Goal: Information Seeking & Learning: Learn about a topic

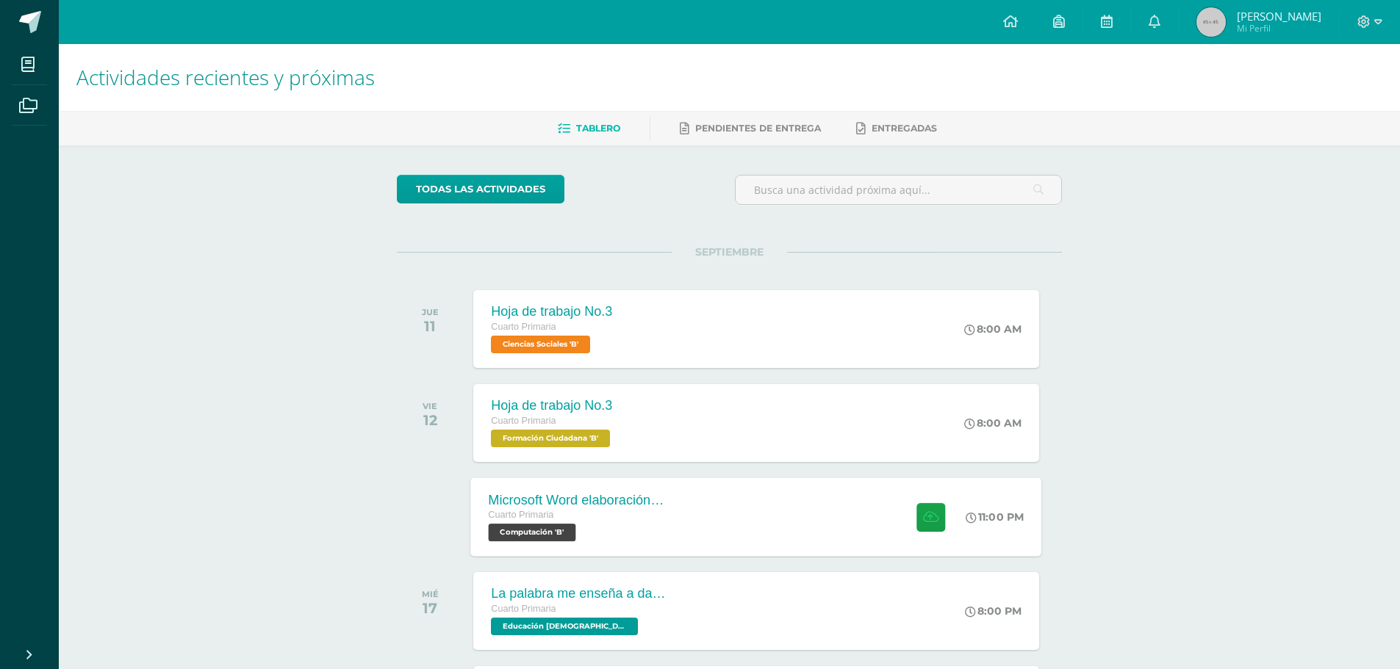
click at [791, 492] on div "Microsoft Word elaboración redacción y personalización de documentos Cuarto Pri…" at bounding box center [756, 517] width 571 height 79
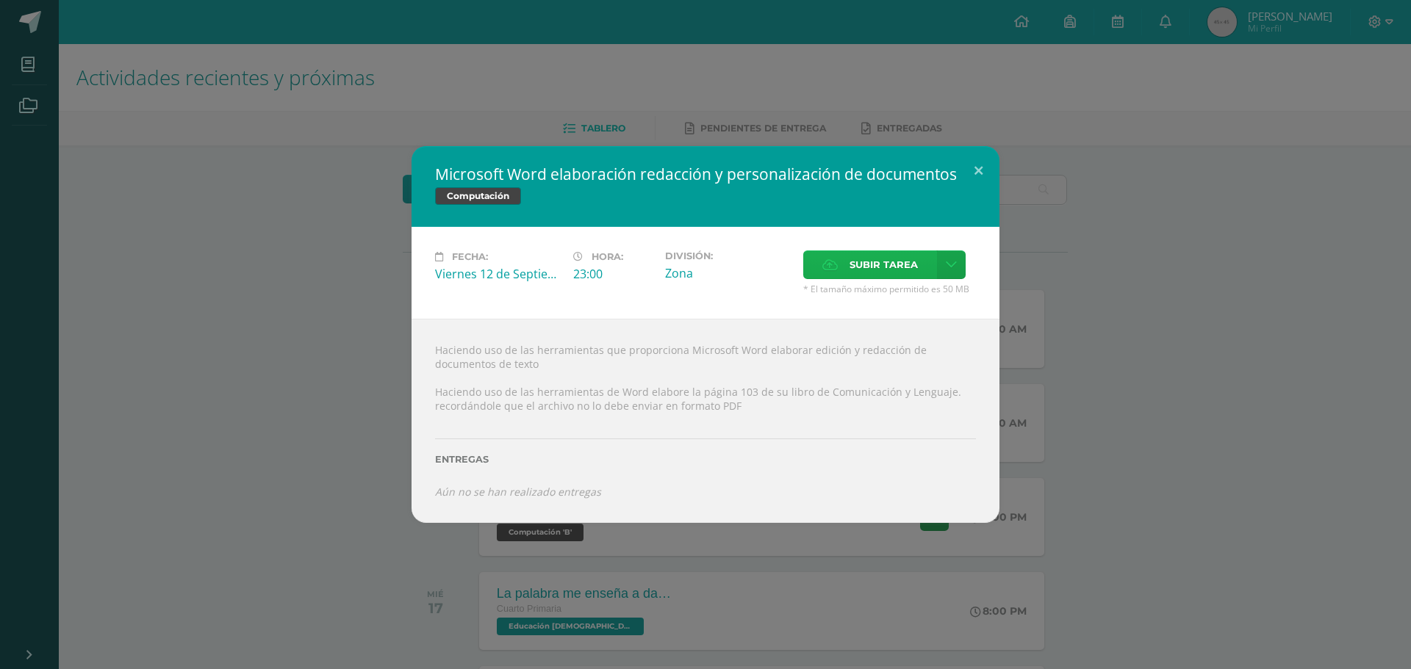
click at [866, 274] on span "Subir tarea" at bounding box center [883, 264] width 68 height 27
click at [0, 0] on input "Subir tarea" at bounding box center [0, 0] width 0 height 0
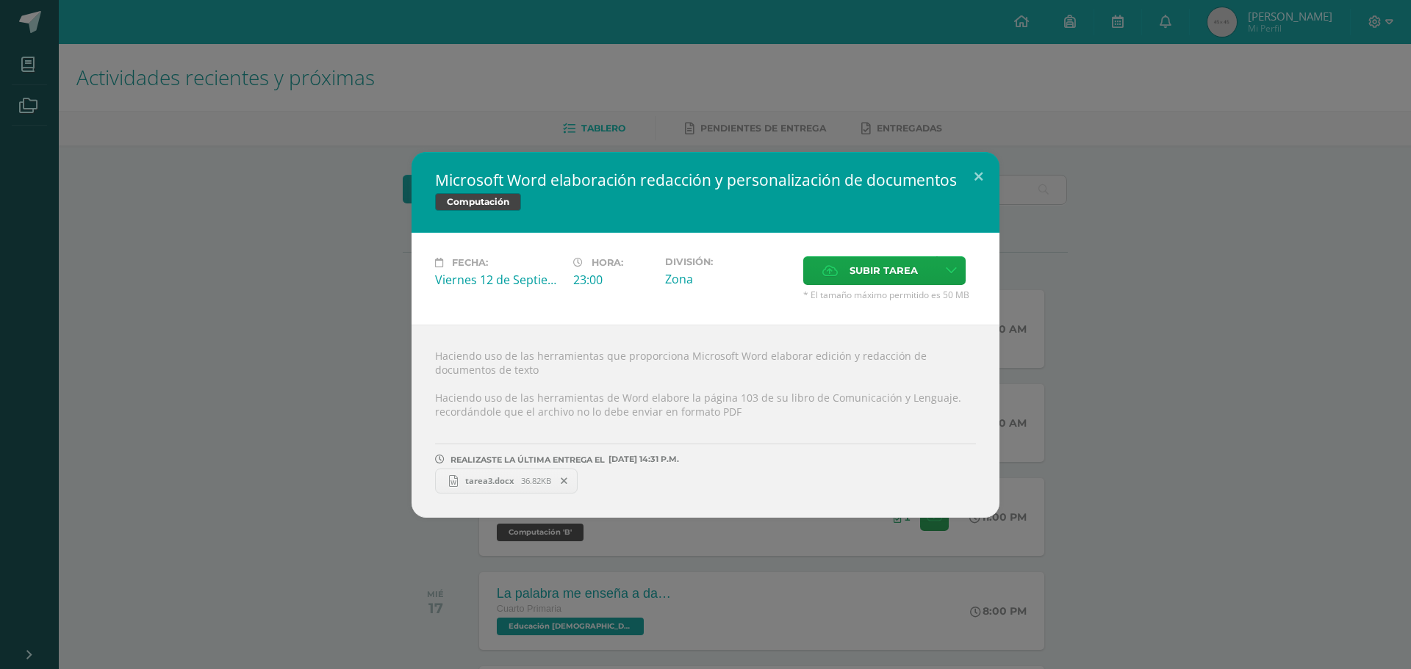
click at [479, 479] on span "tarea3.docx" at bounding box center [489, 480] width 63 height 11
click at [980, 174] on button at bounding box center [978, 177] width 42 height 50
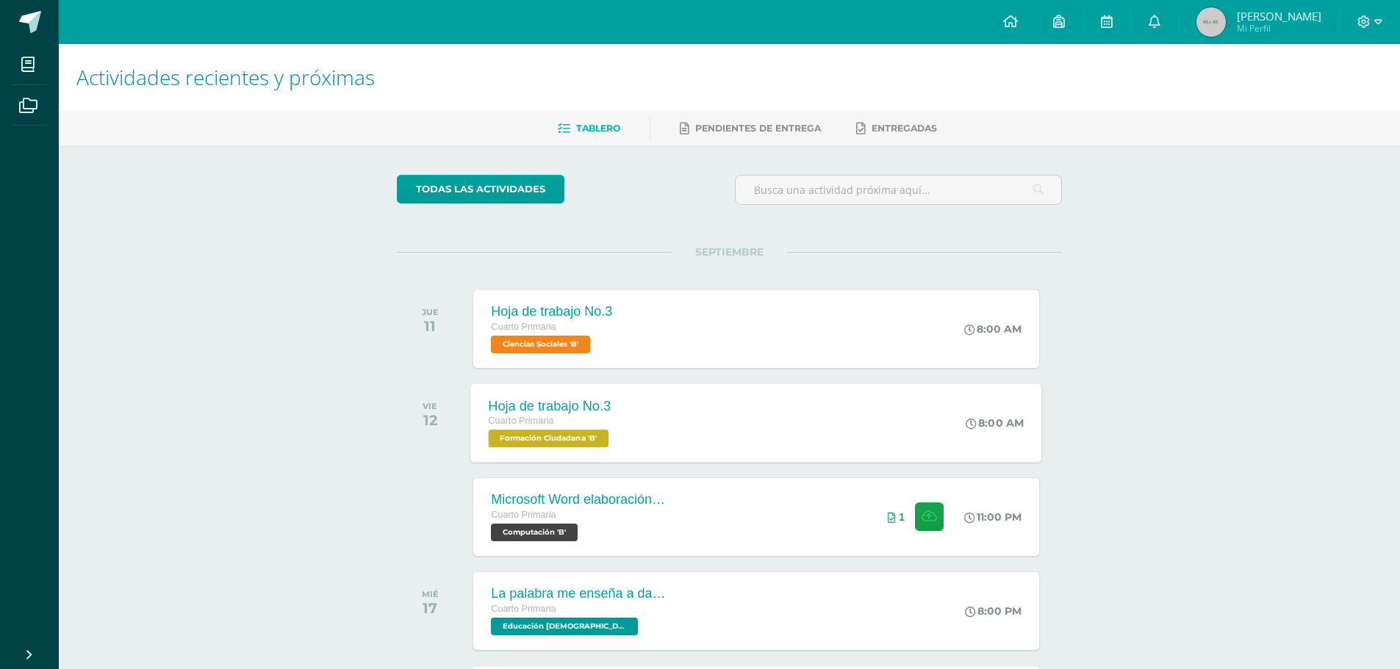
click at [775, 439] on div "Hoja de trabajo No.3 Cuarto Primaria Formación Ciudadana 'B' 8:00 AM Hoja de tr…" at bounding box center [756, 423] width 571 height 79
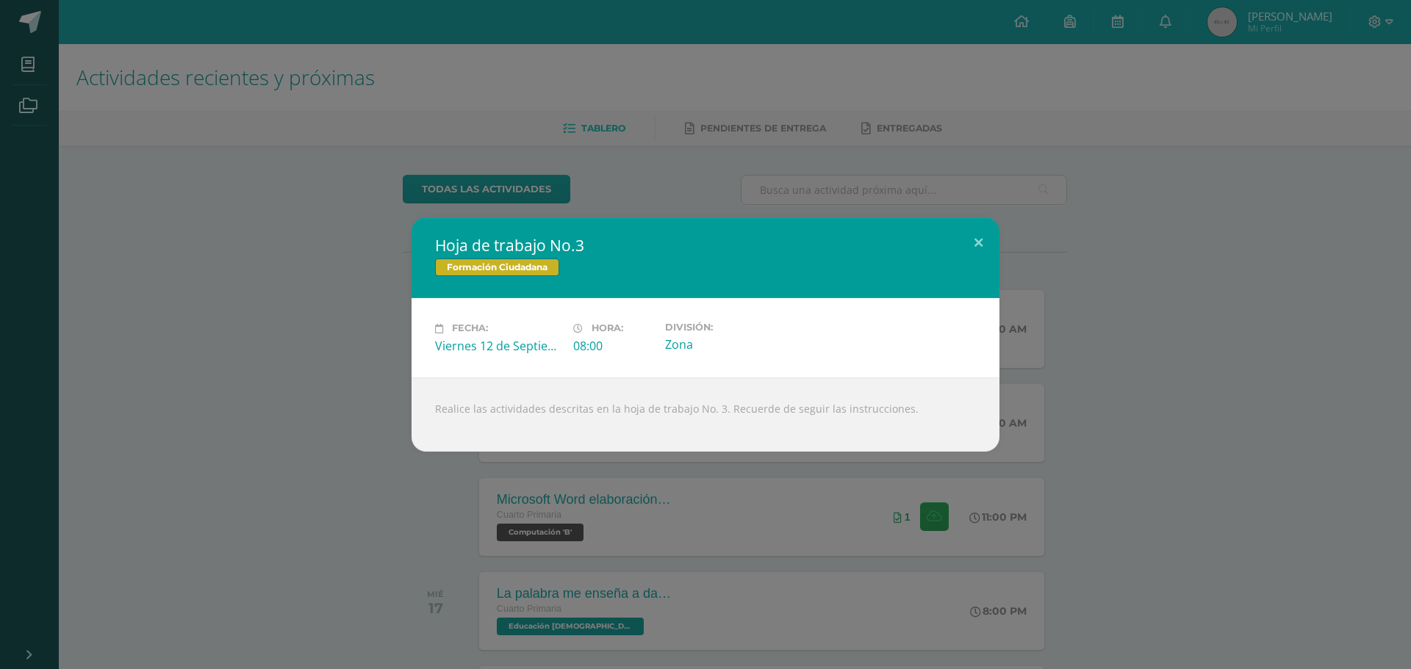
drag, startPoint x: 334, startPoint y: 279, endPoint x: 342, endPoint y: 278, distance: 8.8
click at [342, 279] on div "Hoja de trabajo No.3 Formación Ciudadana Fecha: Viernes 12 de Septiembre Hora: …" at bounding box center [705, 335] width 1399 height 234
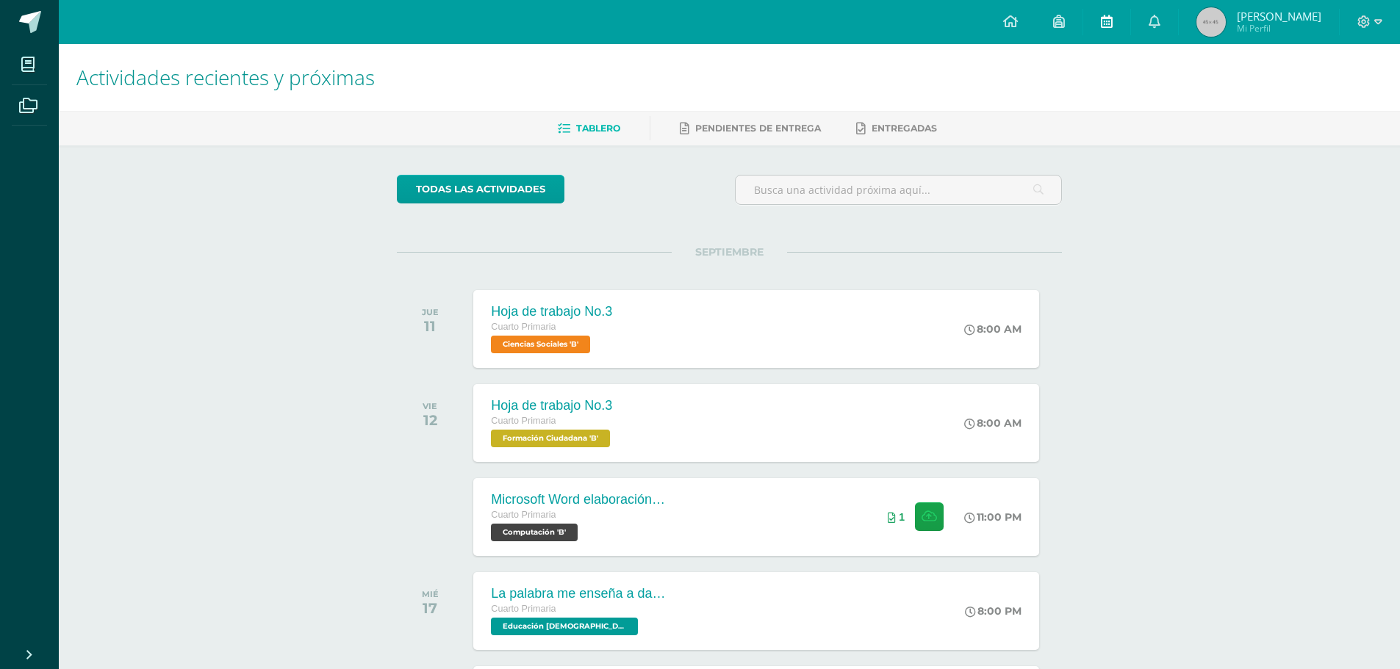
click at [1123, 20] on link at bounding box center [1106, 22] width 47 height 44
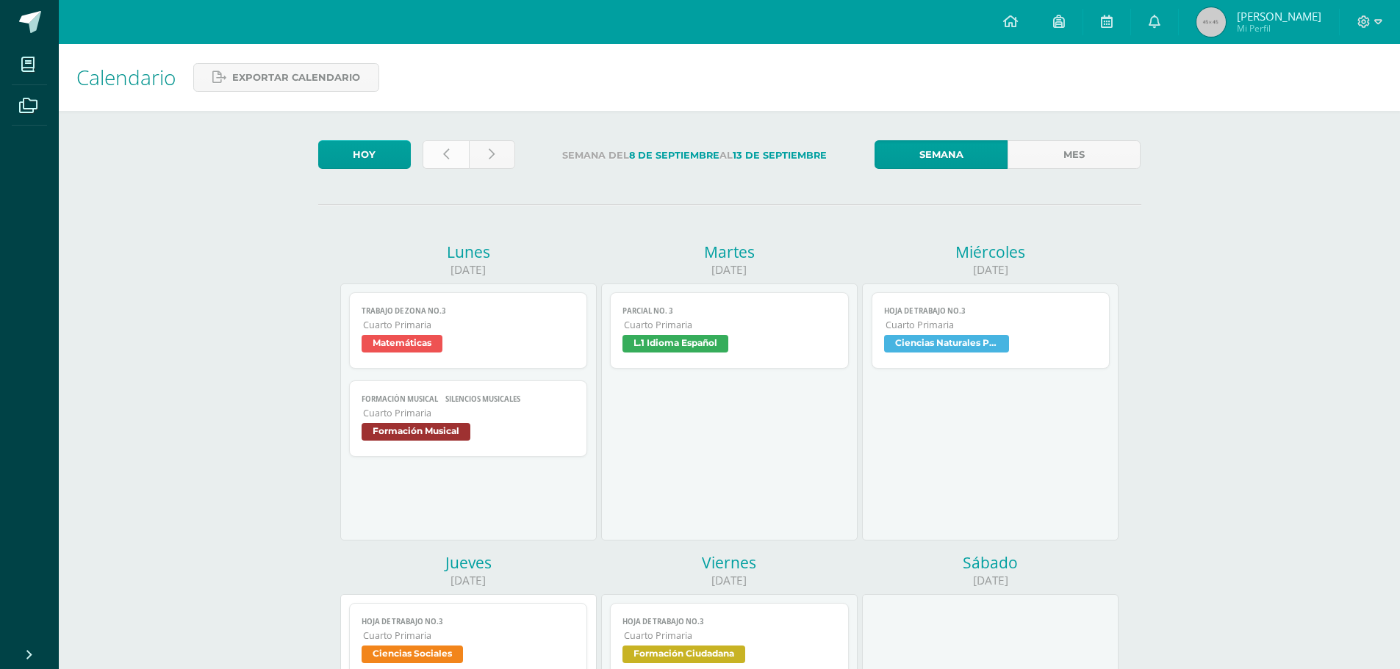
click at [450, 148] on link at bounding box center [446, 154] width 46 height 29
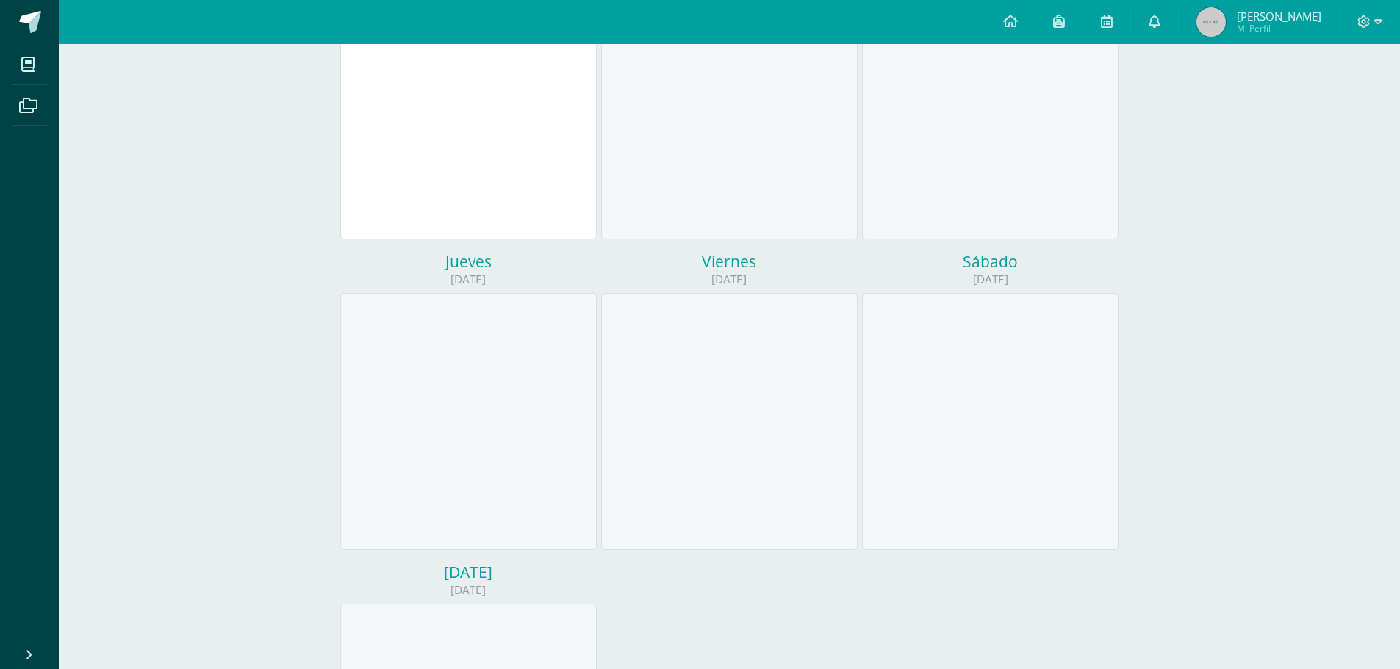
scroll to position [73, 0]
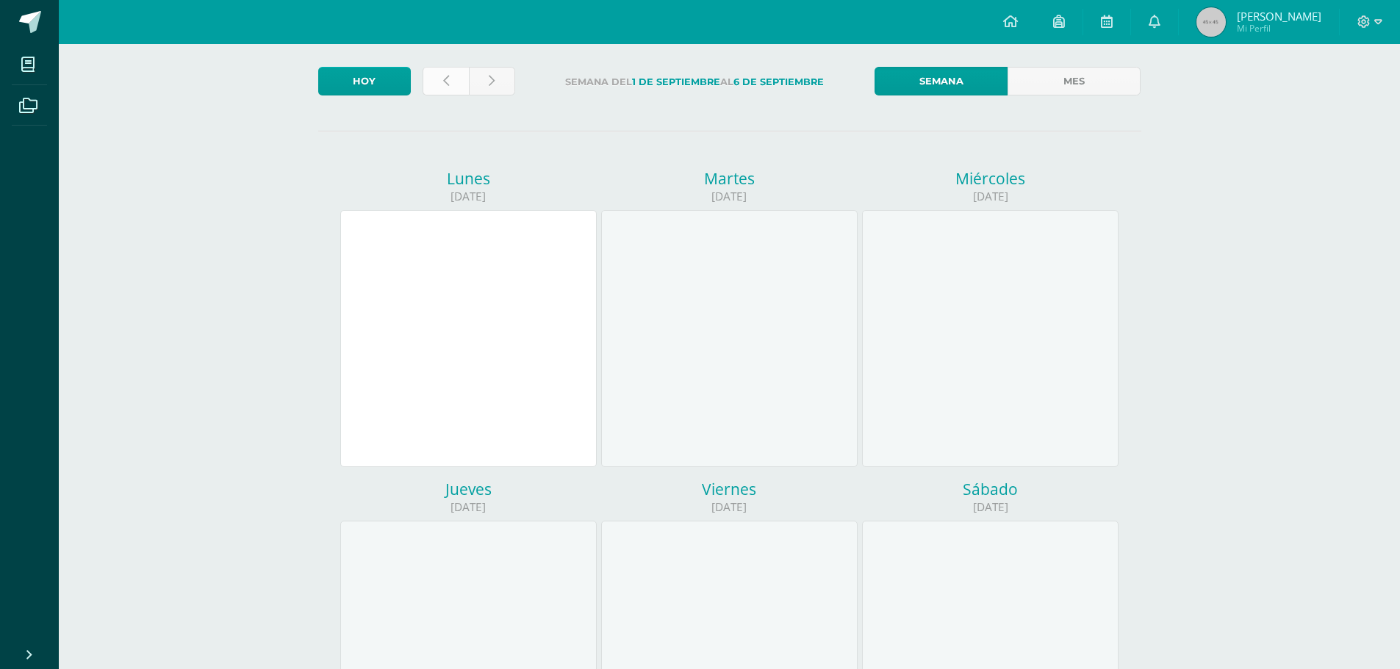
click at [444, 82] on icon at bounding box center [446, 81] width 6 height 12
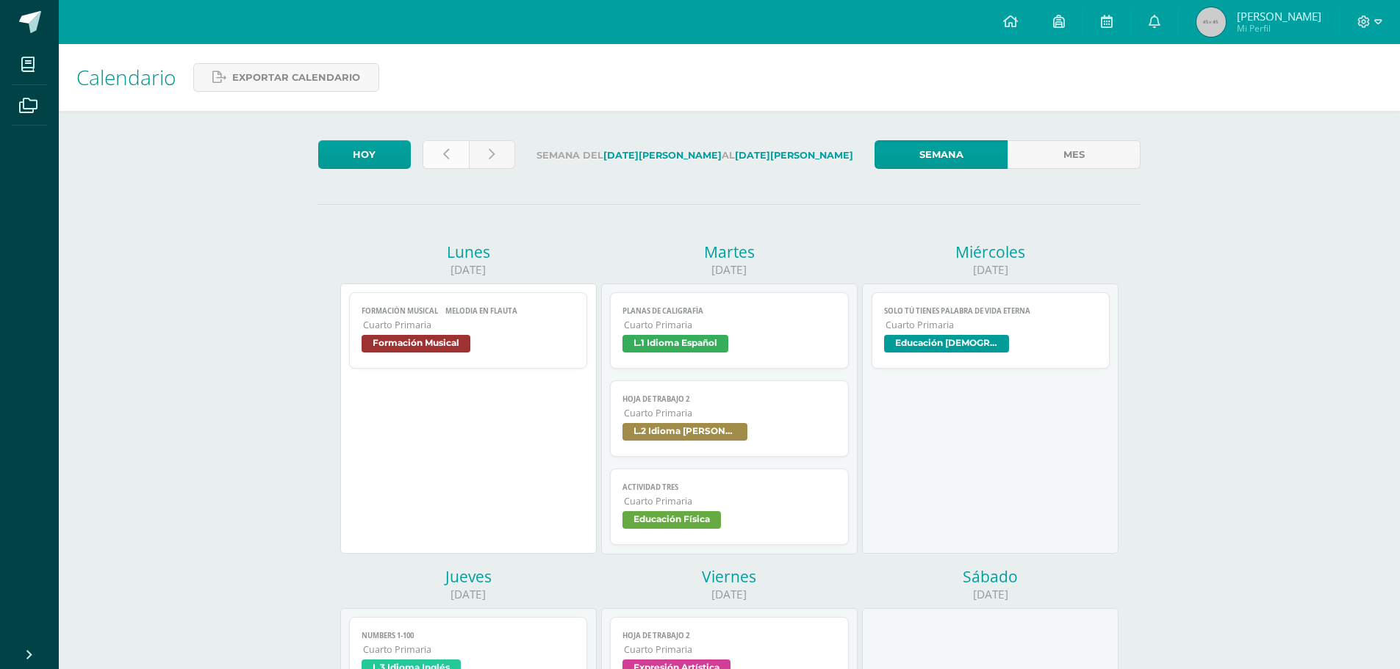
click at [445, 146] on link at bounding box center [446, 154] width 46 height 29
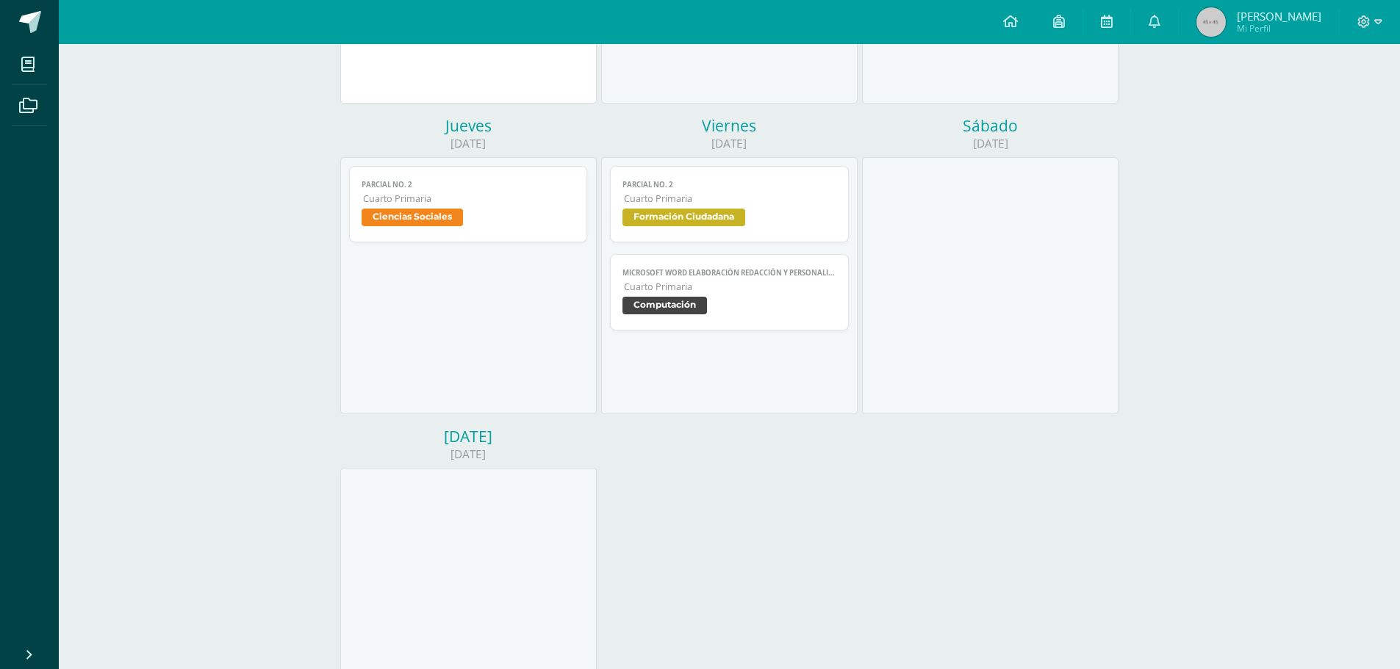
scroll to position [441, 0]
click at [742, 208] on span "Formación Ciudadana" at bounding box center [683, 214] width 123 height 18
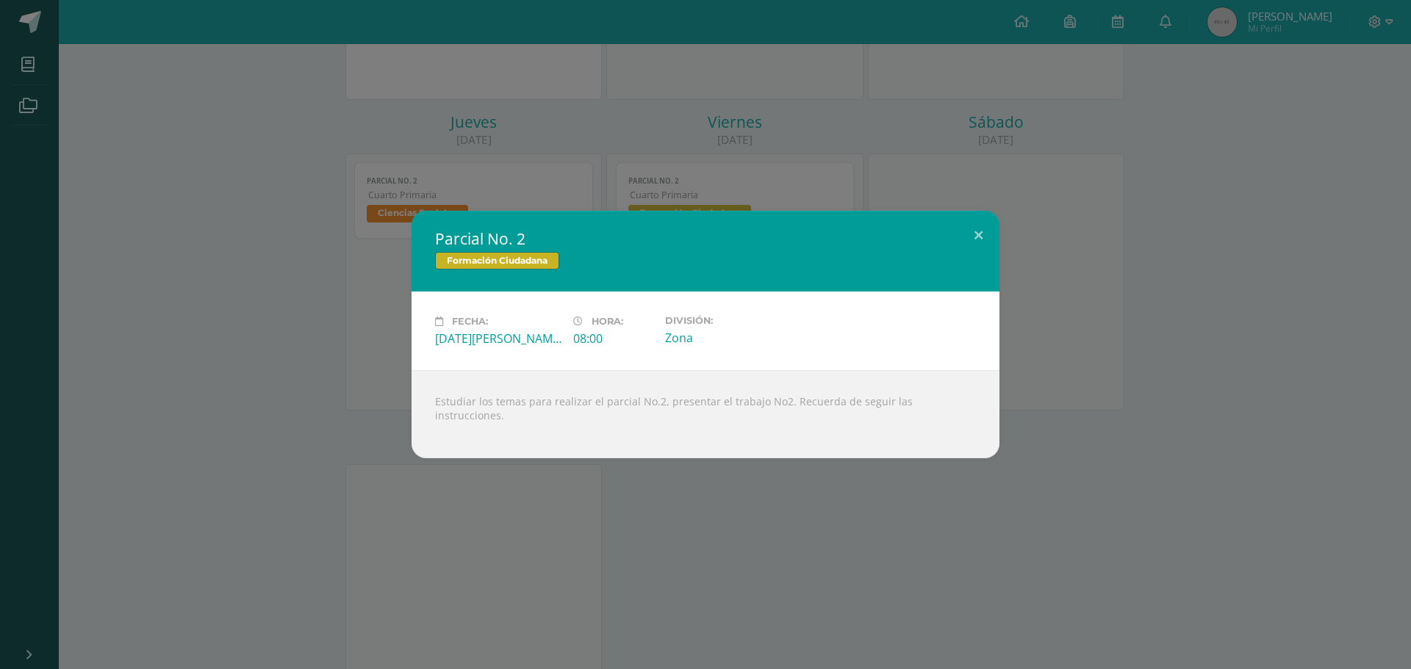
click at [864, 496] on div "Parcial No. 2 Formación Ciudadana Fecha: Viernes 22 de Agosto Hora: 08:00 Divis…" at bounding box center [705, 334] width 1411 height 669
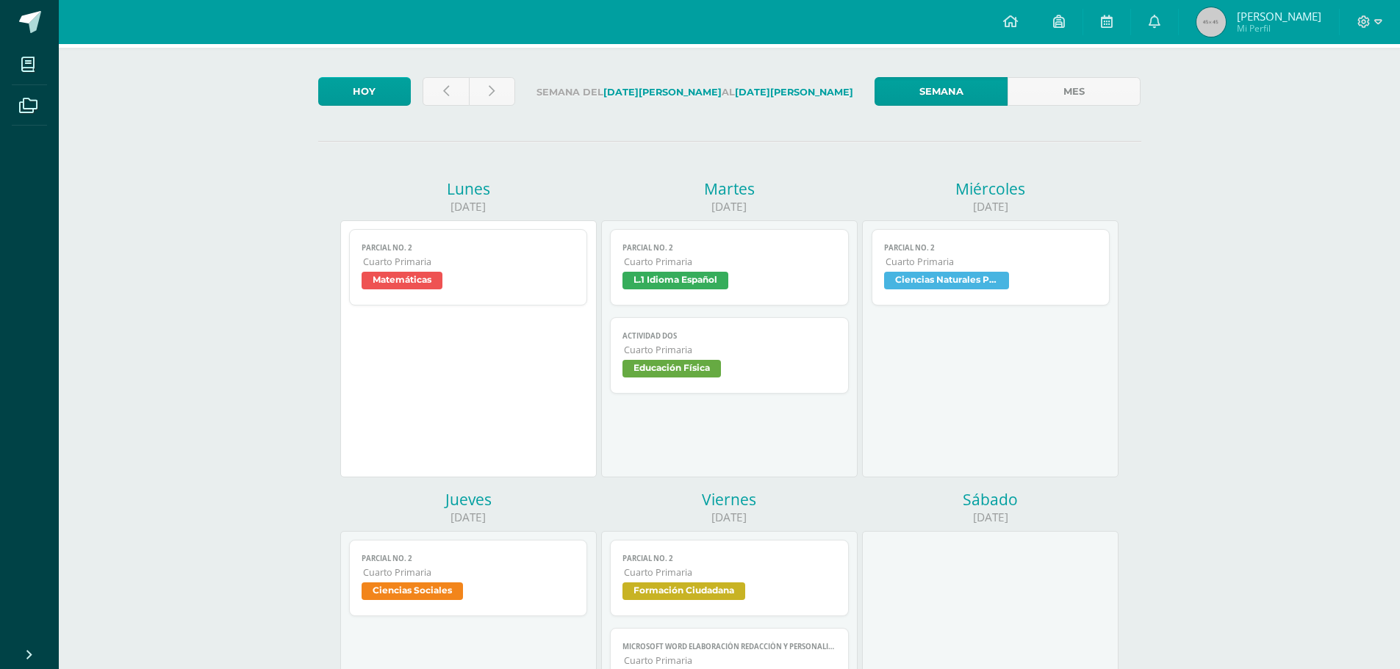
scroll to position [0, 0]
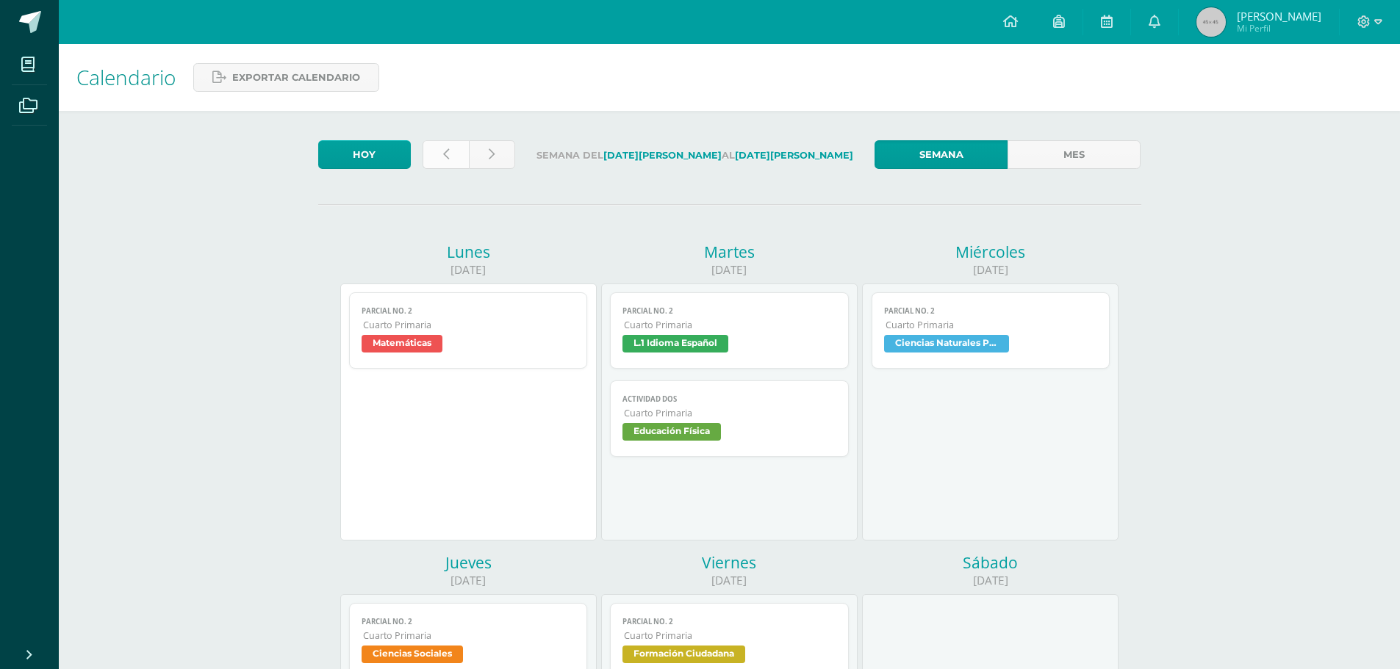
click at [439, 144] on link at bounding box center [446, 154] width 46 height 29
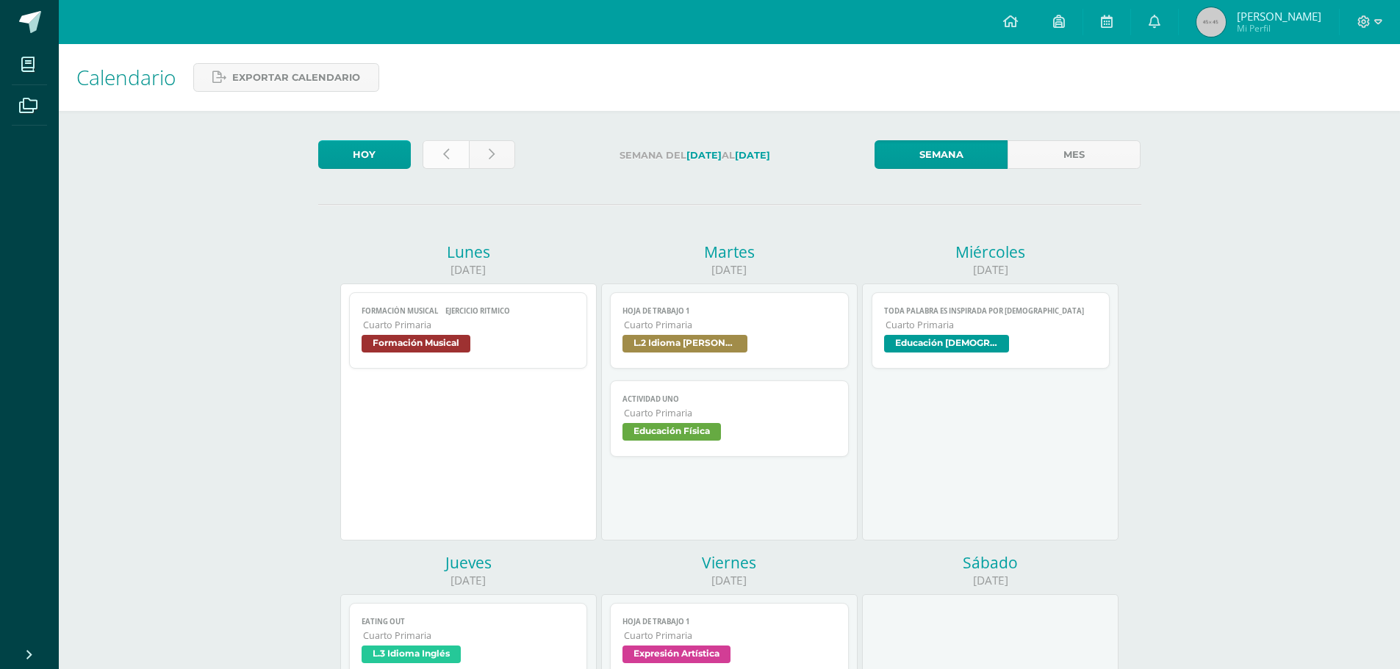
click at [456, 151] on link at bounding box center [446, 154] width 46 height 29
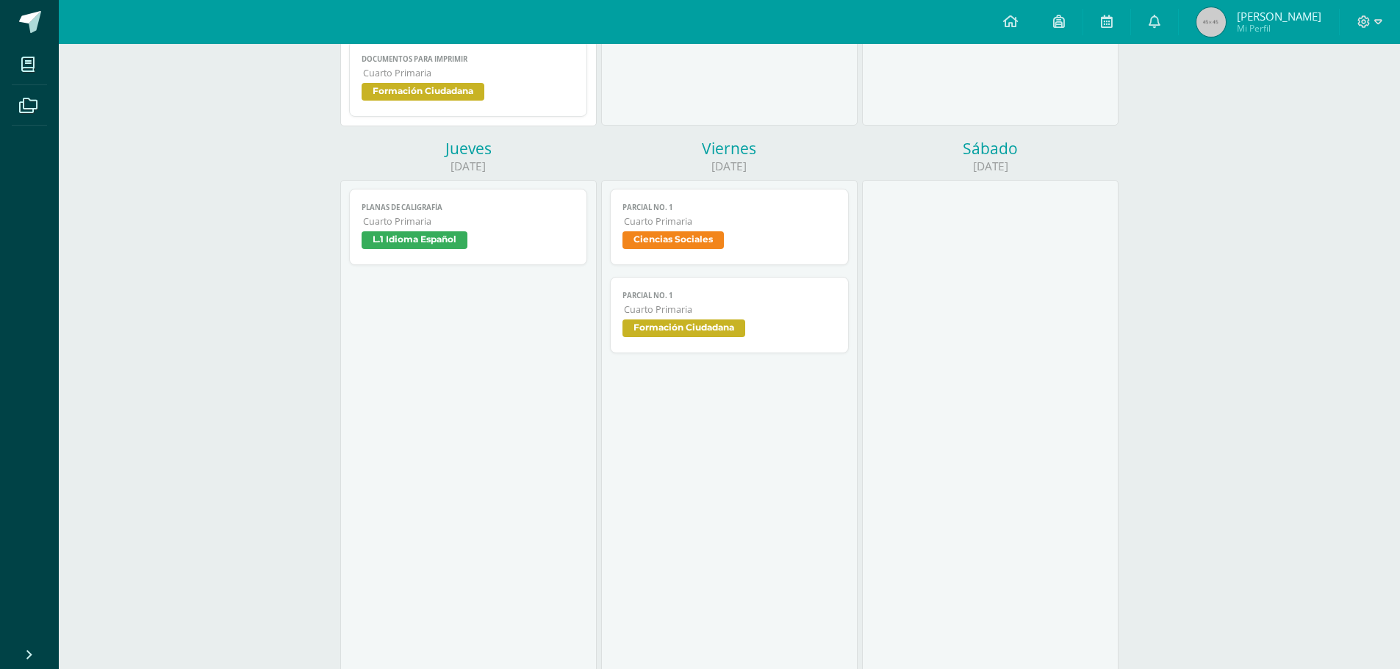
scroll to position [808, 0]
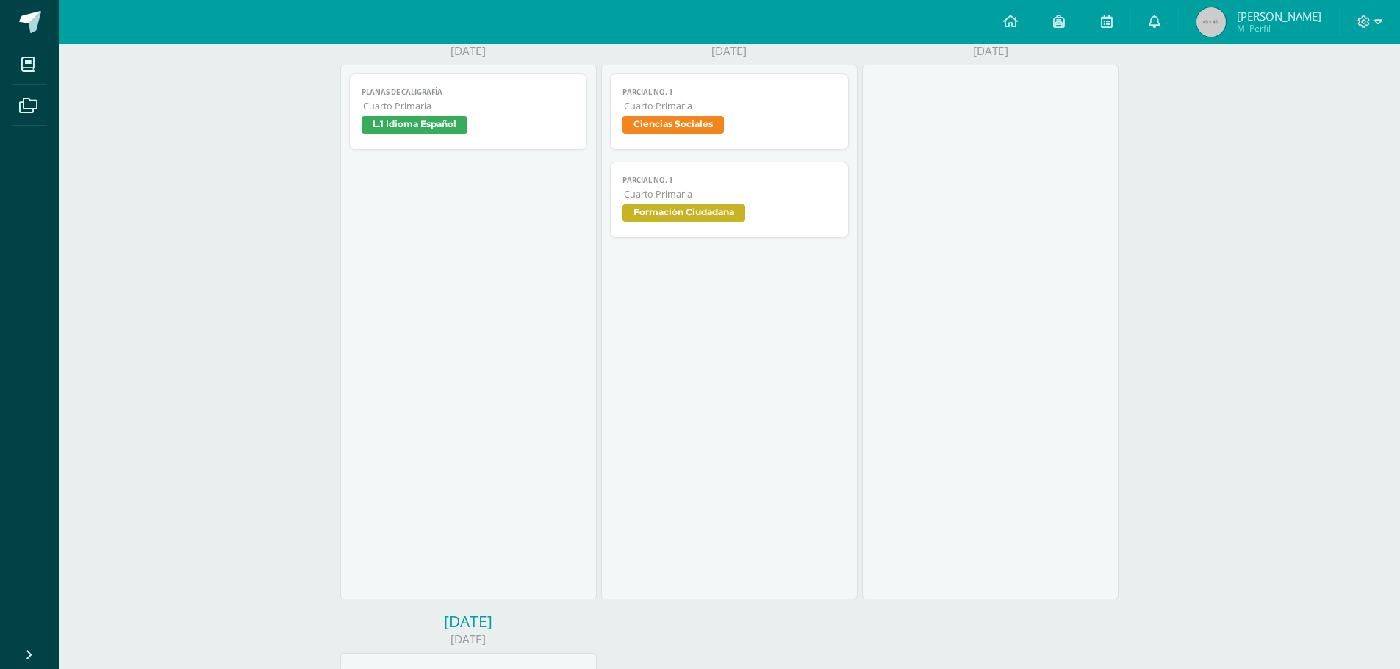
click at [697, 213] on span "Formación Ciudadana" at bounding box center [683, 213] width 123 height 18
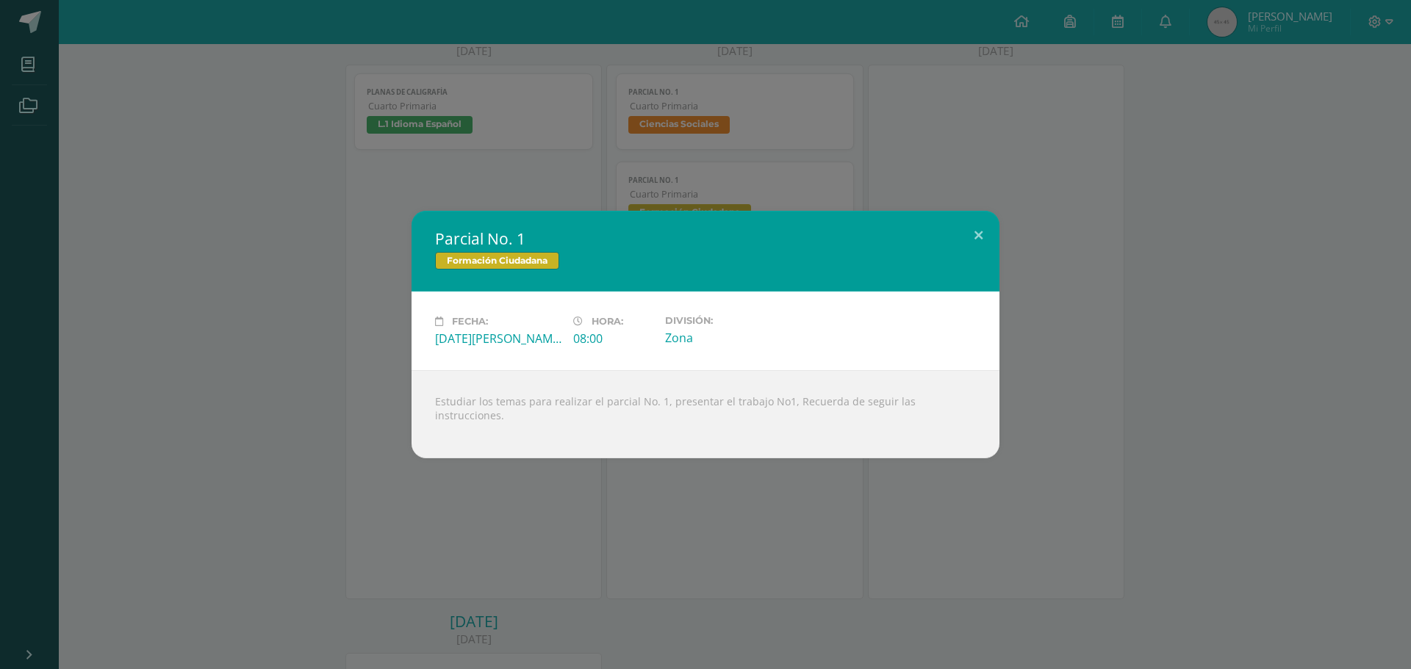
click at [893, 489] on div "Parcial No. 1 Formación Ciudadana Fecha: [DATE][PERSON_NAME] Hora: 08:00 Divisi…" at bounding box center [705, 334] width 1411 height 669
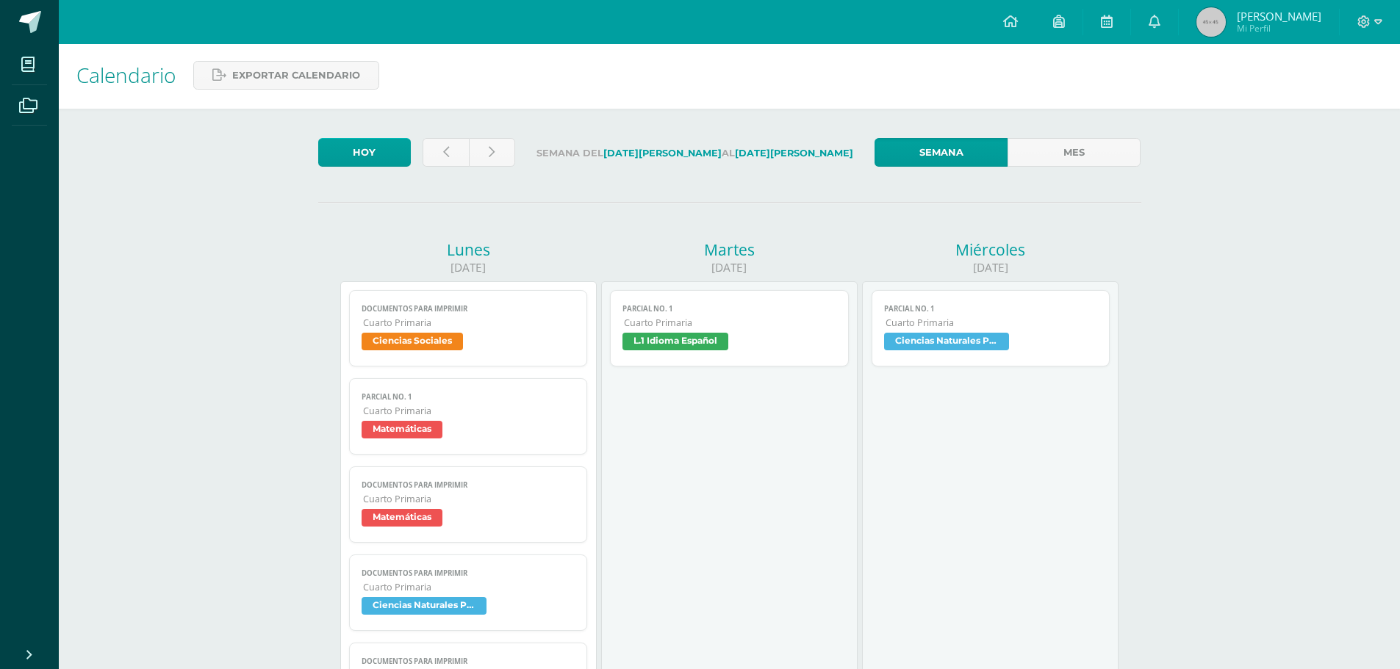
scroll to position [0, 0]
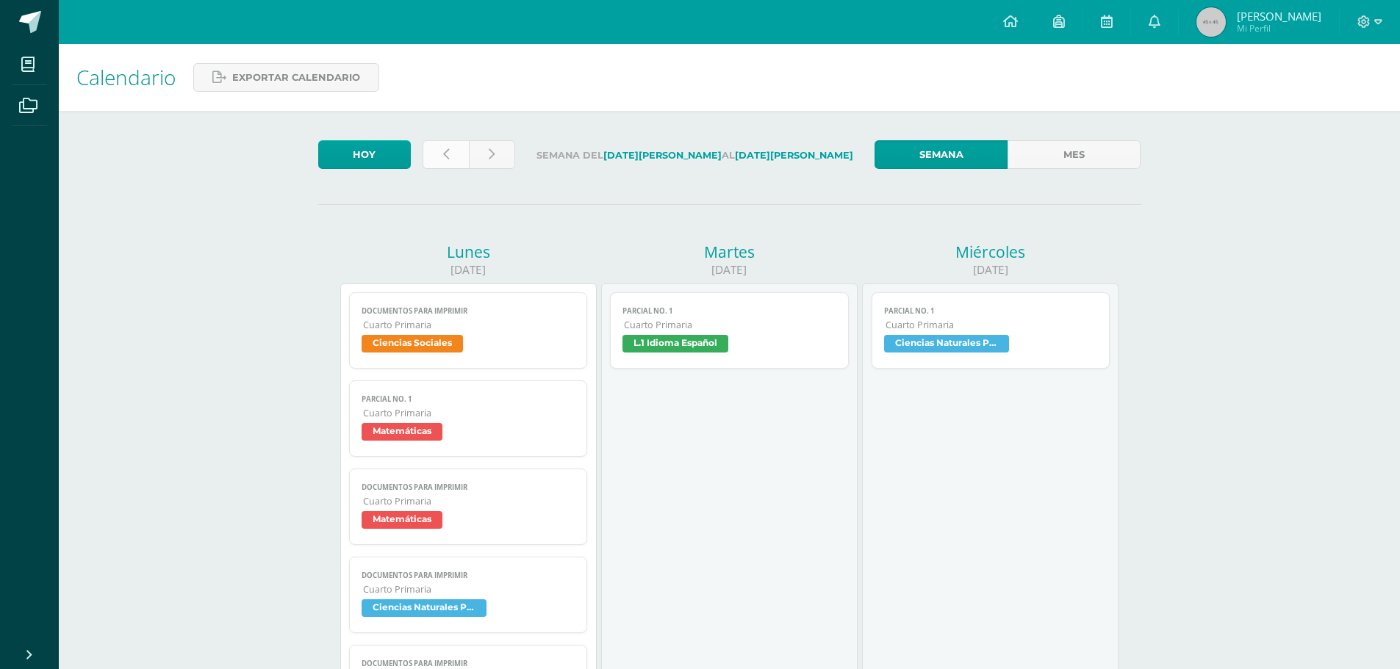
click at [447, 161] on link at bounding box center [446, 154] width 46 height 29
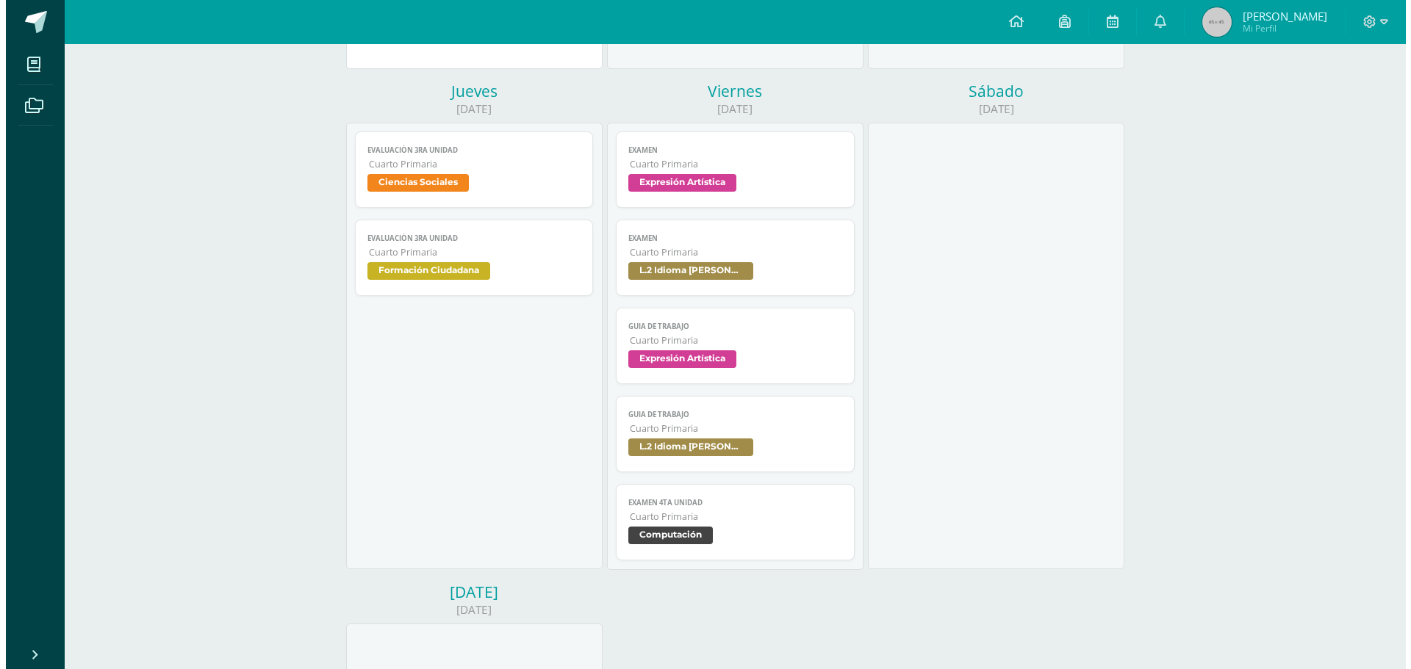
scroll to position [735, 0]
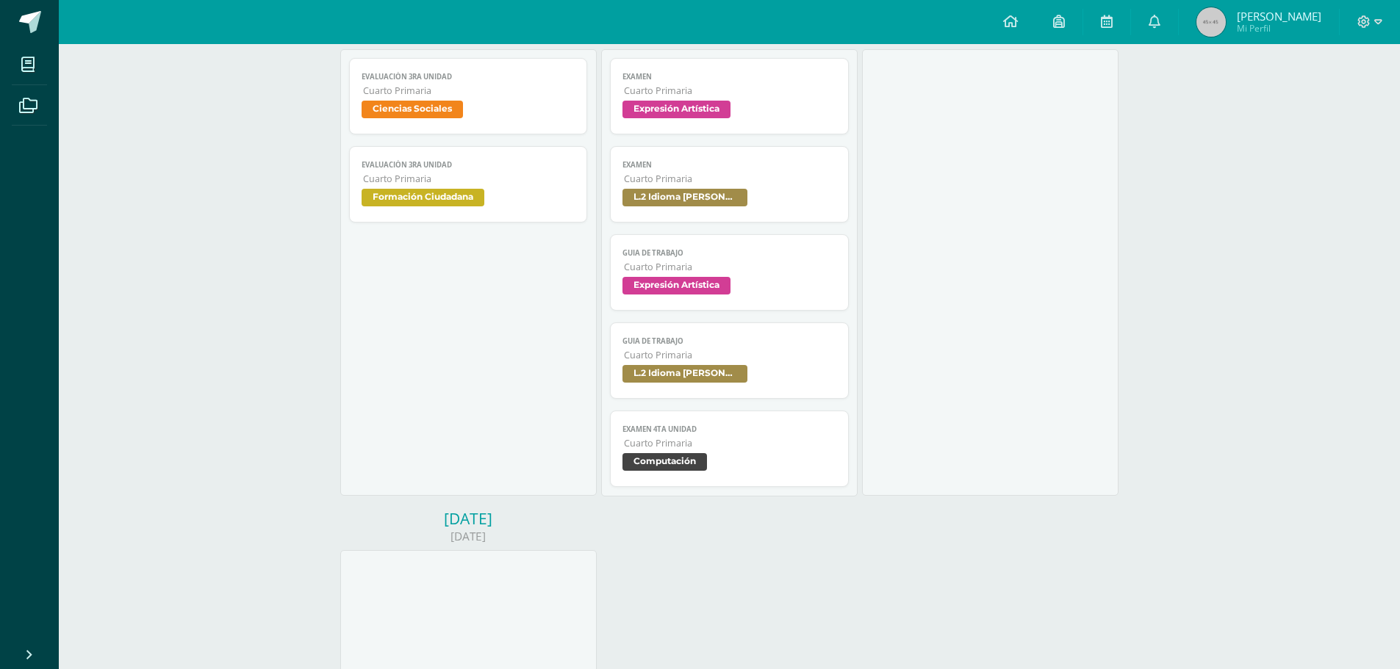
click at [453, 195] on span "Formación Ciudadana" at bounding box center [423, 198] width 123 height 18
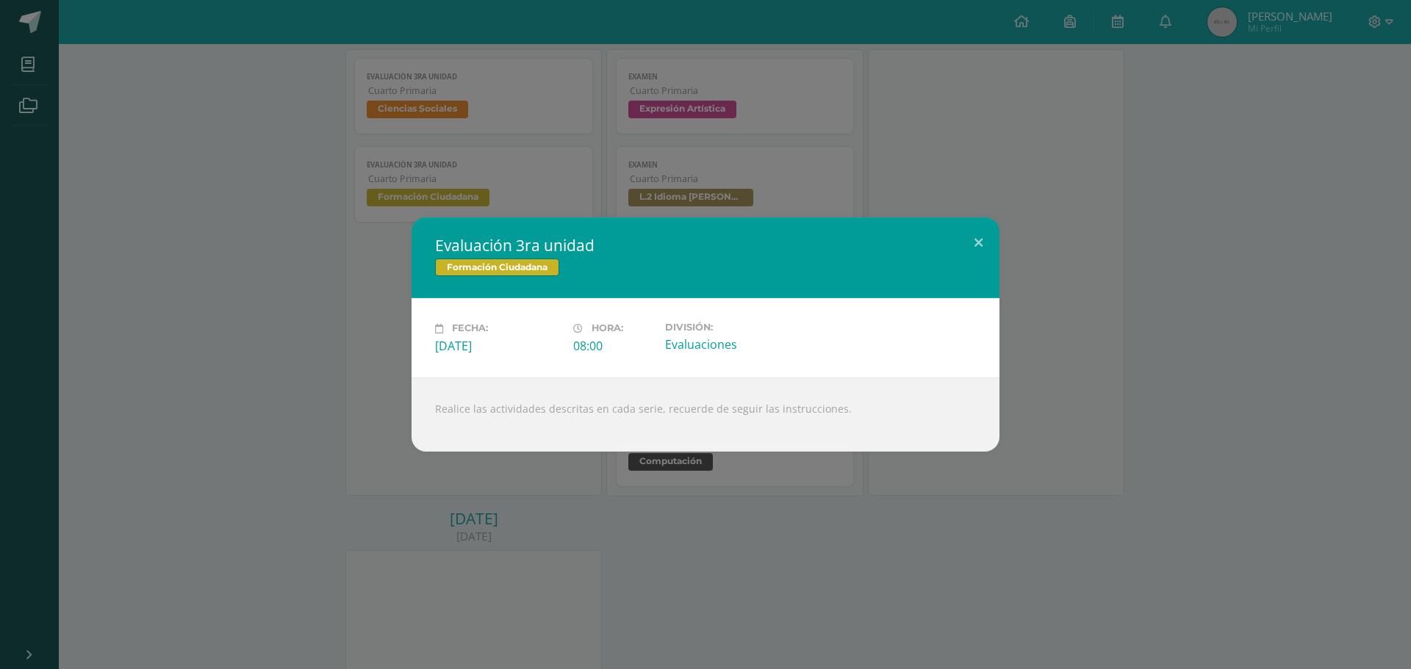
click at [811, 534] on div "Evaluación 3ra unidad Formación Ciudadana Fecha: [DATE][PERSON_NAME]: 08:00 Div…" at bounding box center [705, 334] width 1411 height 669
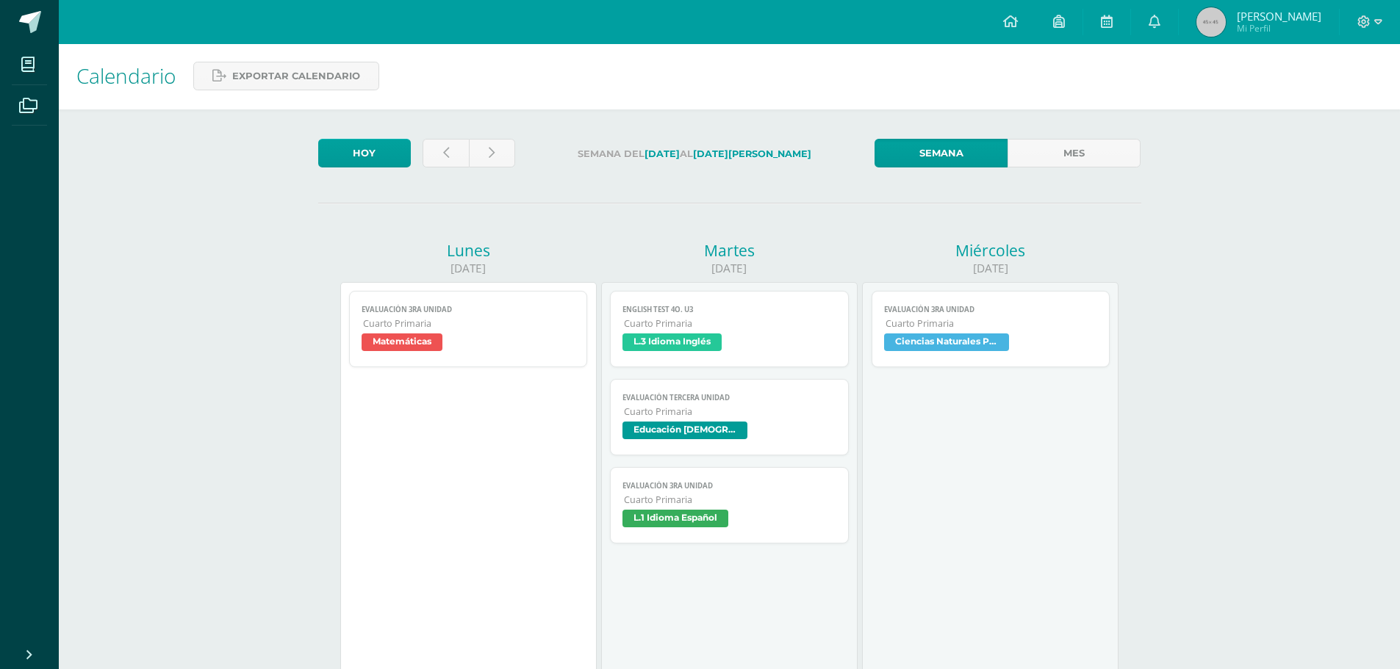
scroll to position [0, 0]
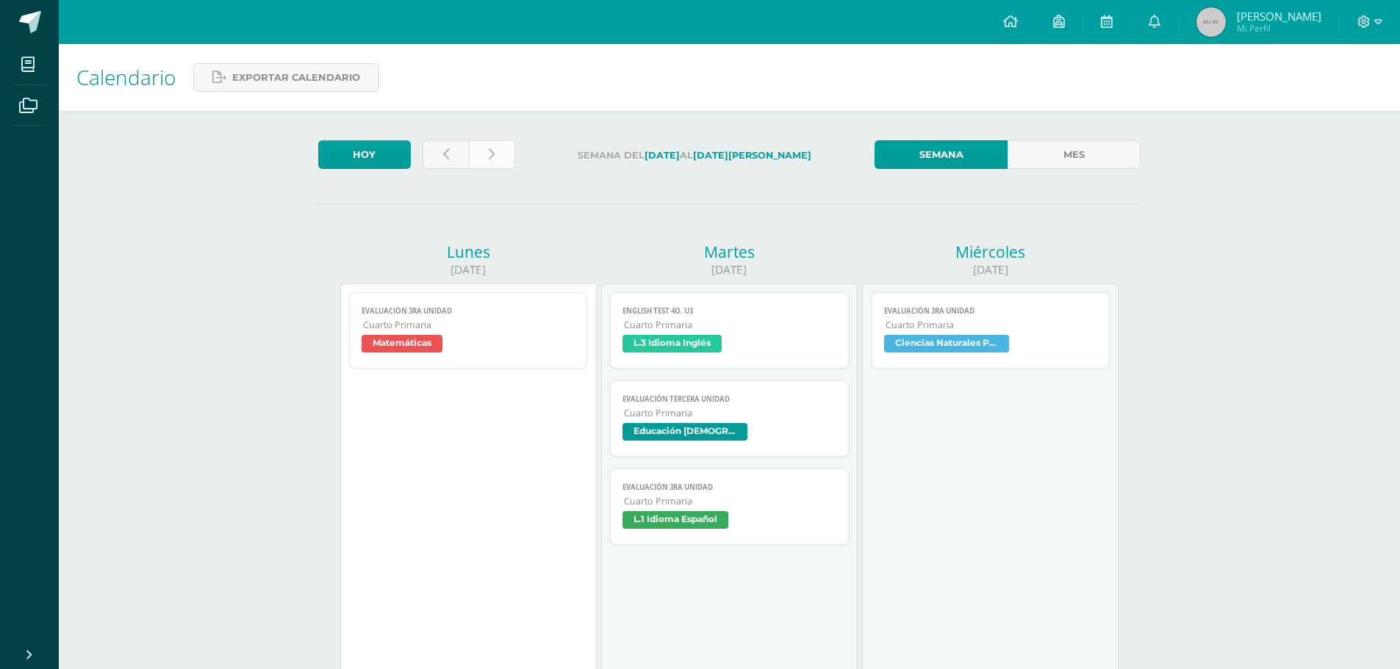
click at [506, 159] on link at bounding box center [492, 154] width 46 height 29
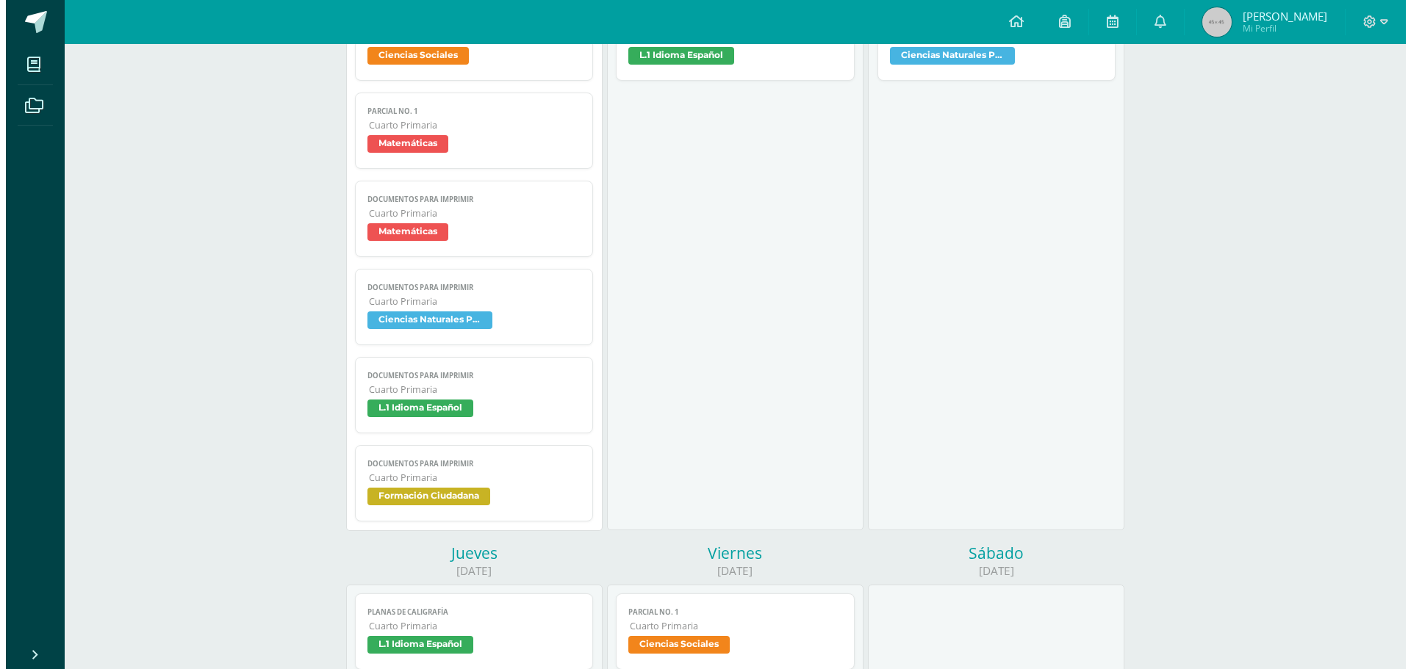
scroll to position [294, 0]
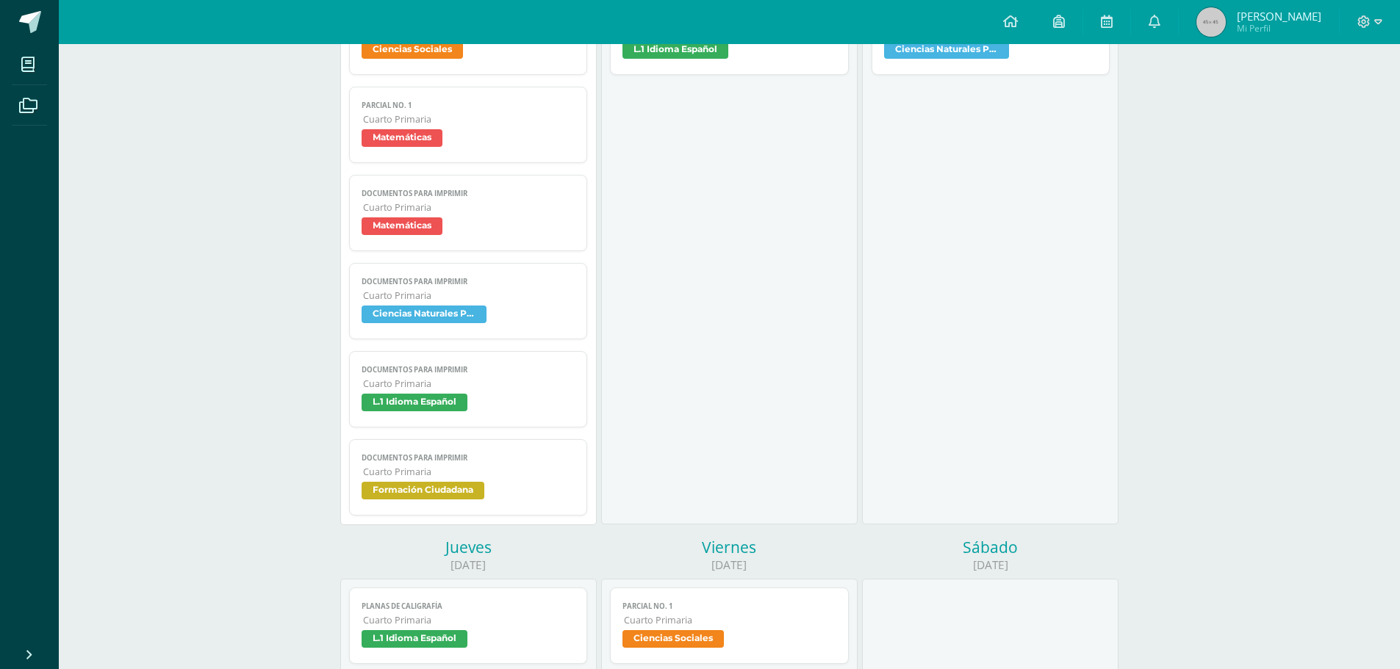
click at [464, 491] on span "Formación Ciudadana" at bounding box center [423, 491] width 123 height 18
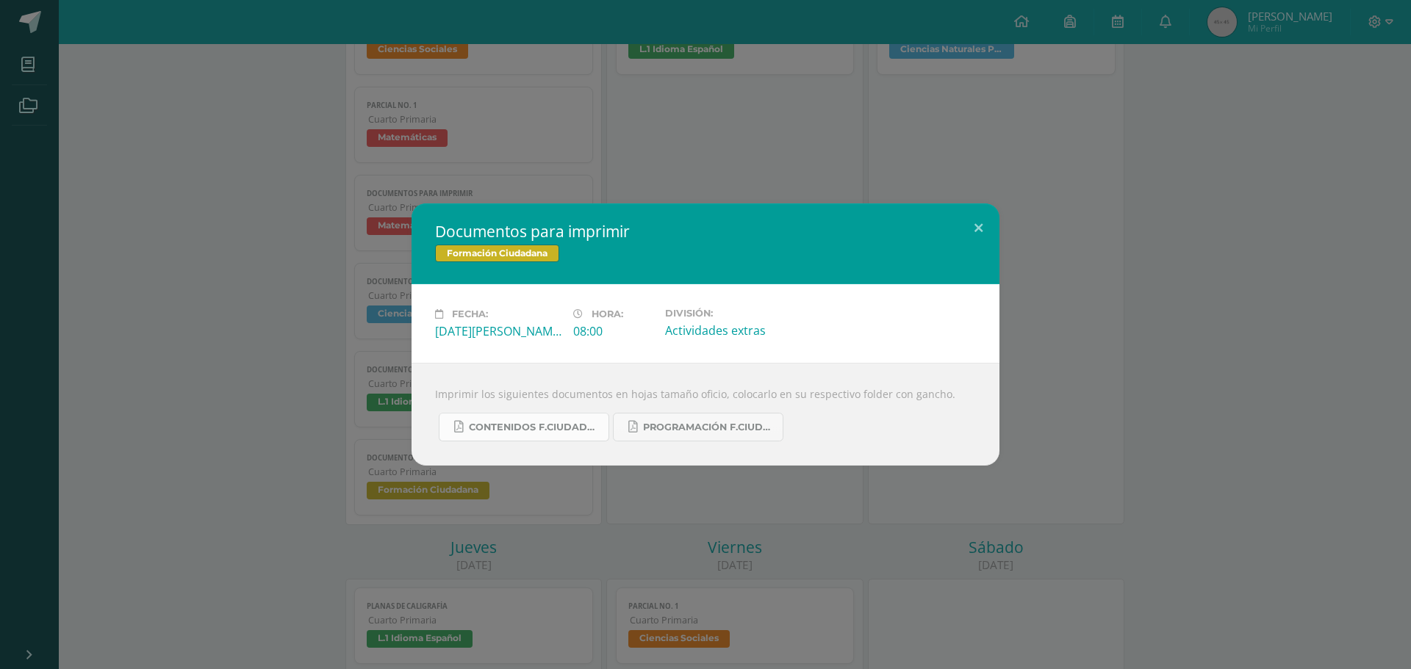
click at [573, 418] on link "Contenidos F.Ciudadana U4.pdf" at bounding box center [524, 427] width 170 height 29
